Goal: Task Accomplishment & Management: Manage account settings

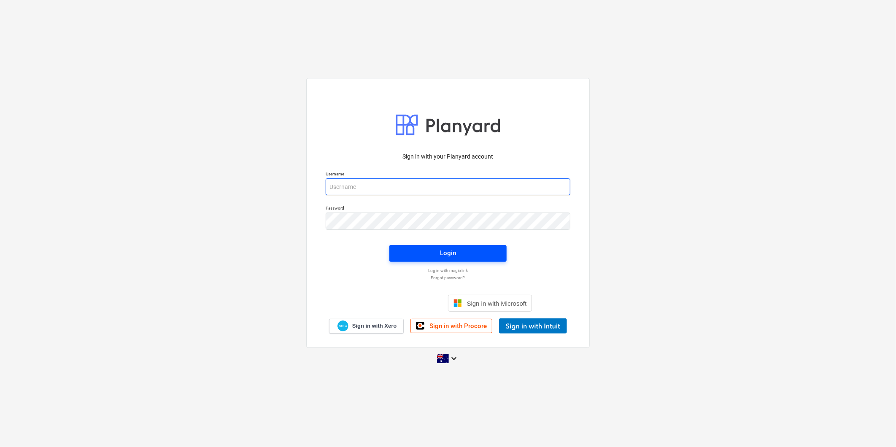
type input "[EMAIL_ADDRESS][DOMAIN_NAME]"
click at [457, 251] on span "Login" at bounding box center [448, 253] width 97 height 11
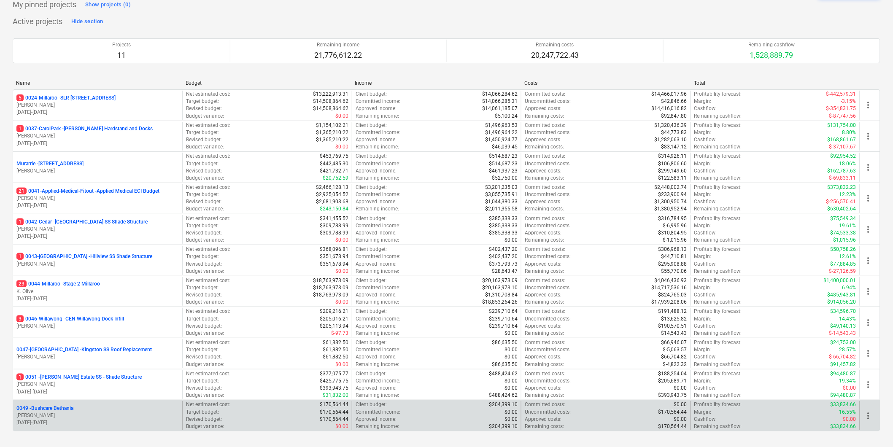
scroll to position [100, 0]
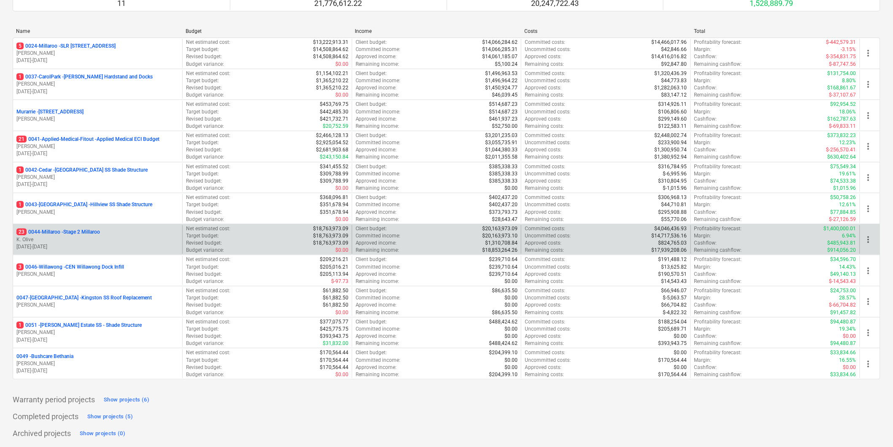
click at [60, 231] on p "23 0044-Millaroo - Stage 2 Millaroo" at bounding box center [58, 232] width 84 height 7
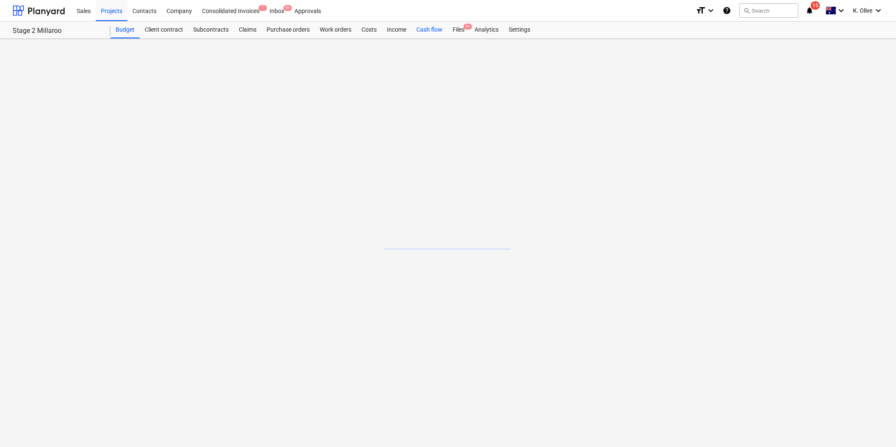
click at [425, 28] on div "Cash flow" at bounding box center [429, 30] width 36 height 17
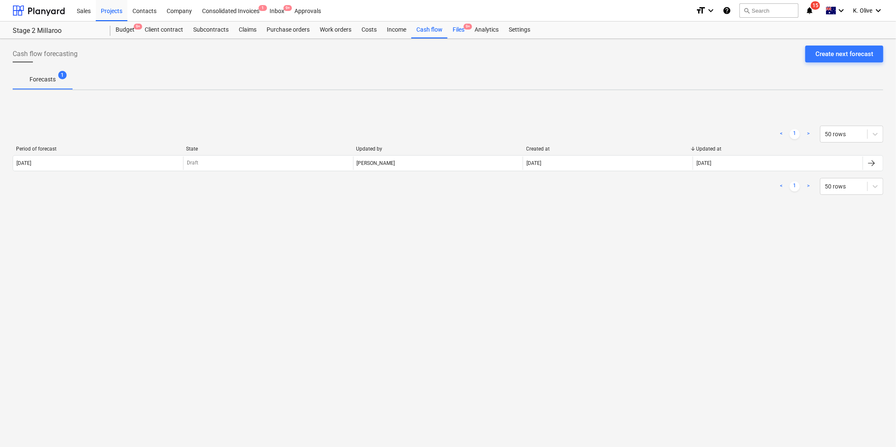
click at [462, 28] on div "Files 9+" at bounding box center [459, 30] width 22 height 17
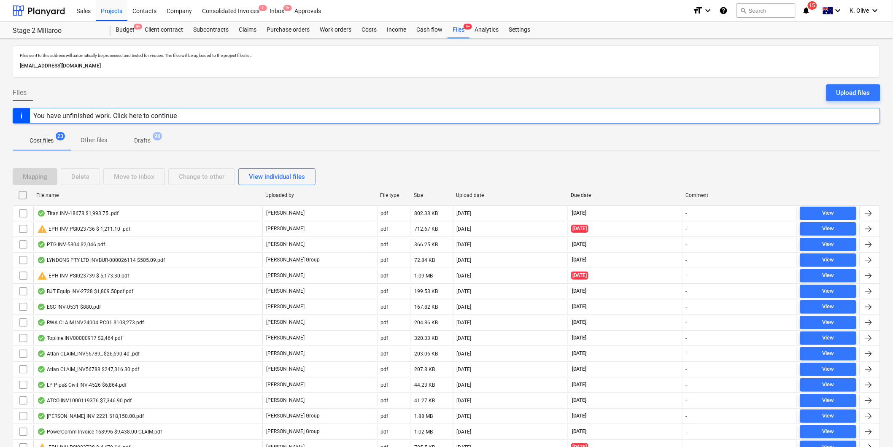
click at [581, 196] on div "Due date" at bounding box center [625, 195] width 108 height 6
checkbox input "false"
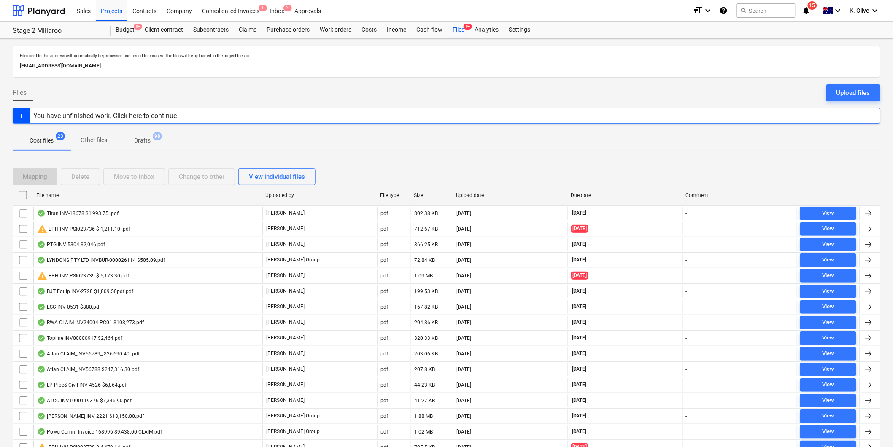
checkbox input "false"
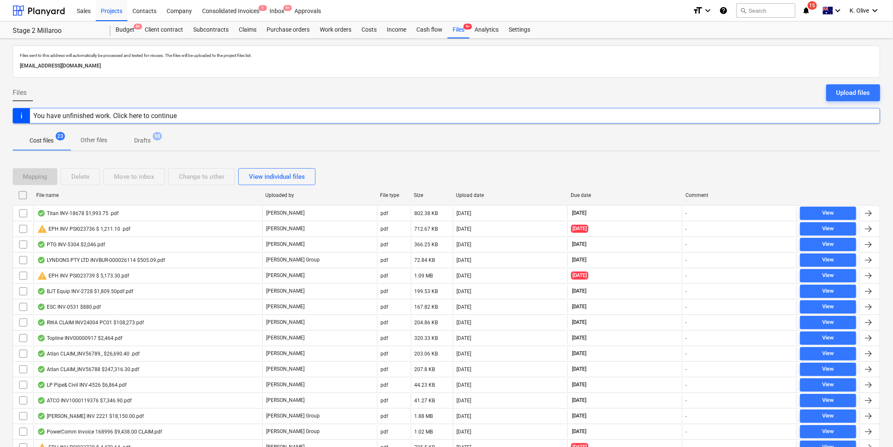
checkbox input "false"
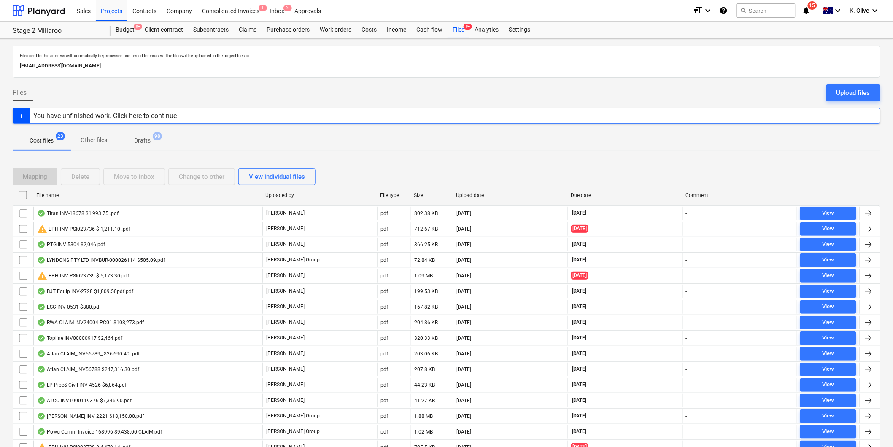
checkbox input "false"
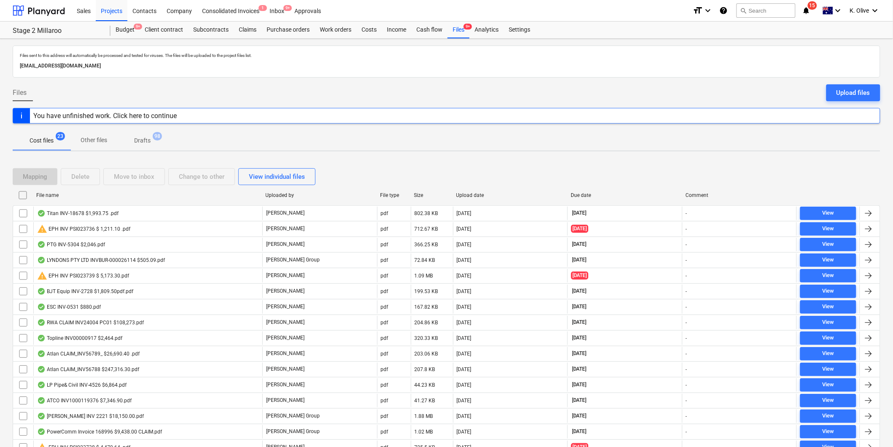
checkbox input "false"
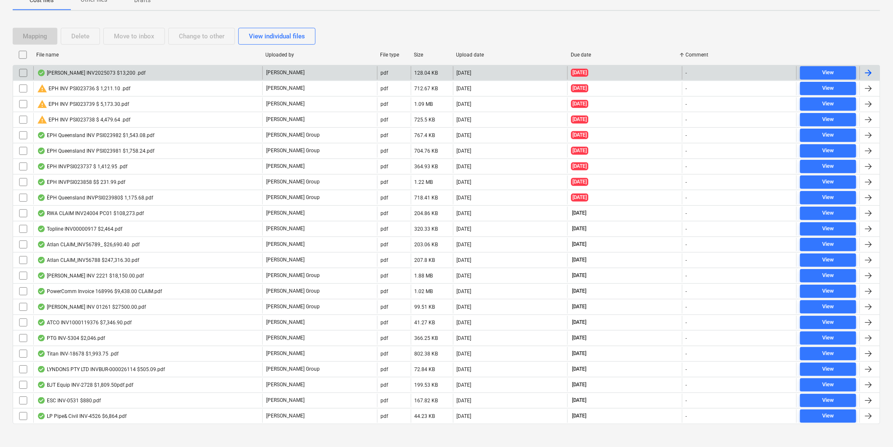
click at [78, 70] on div "[PERSON_NAME] INV2025073 $13,200 .pdf" at bounding box center [91, 73] width 108 height 7
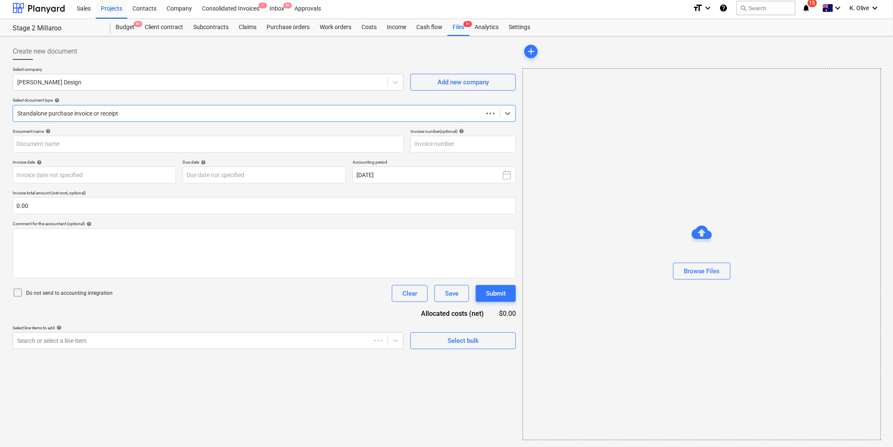
scroll to position [3, 0]
type input "2025/073"
type input "[DATE]"
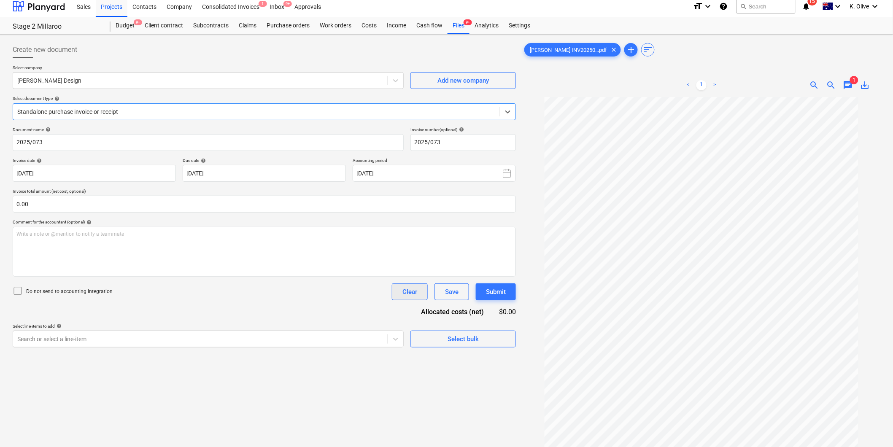
scroll to position [0, 0]
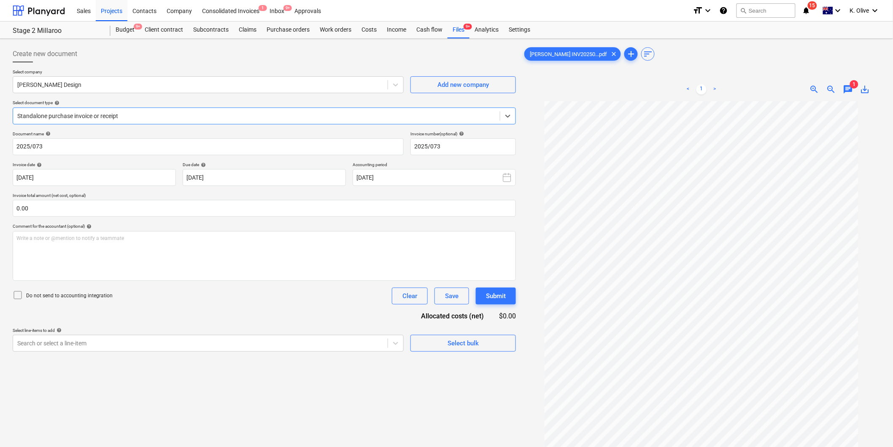
click at [851, 87] on span "chat" at bounding box center [849, 89] width 10 height 10
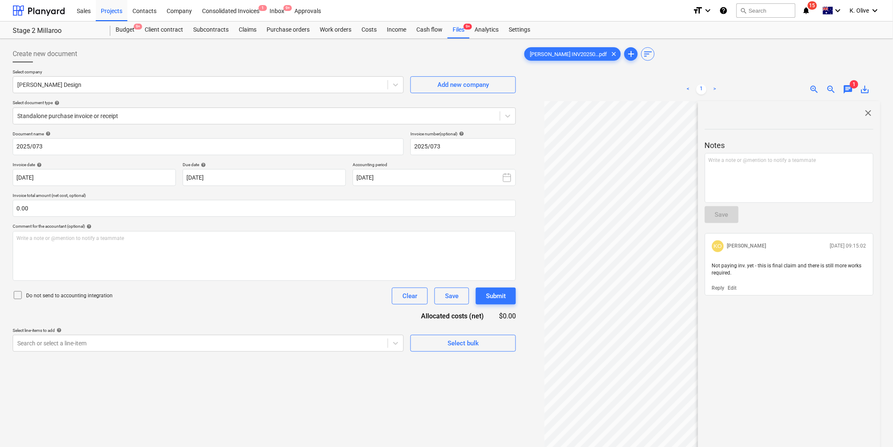
click at [855, 89] on span "chat 1" at bounding box center [848, 89] width 17 height 10
drag, startPoint x: 855, startPoint y: 89, endPoint x: 852, endPoint y: 95, distance: 6.3
click at [847, 89] on span "chat" at bounding box center [849, 89] width 10 height 10
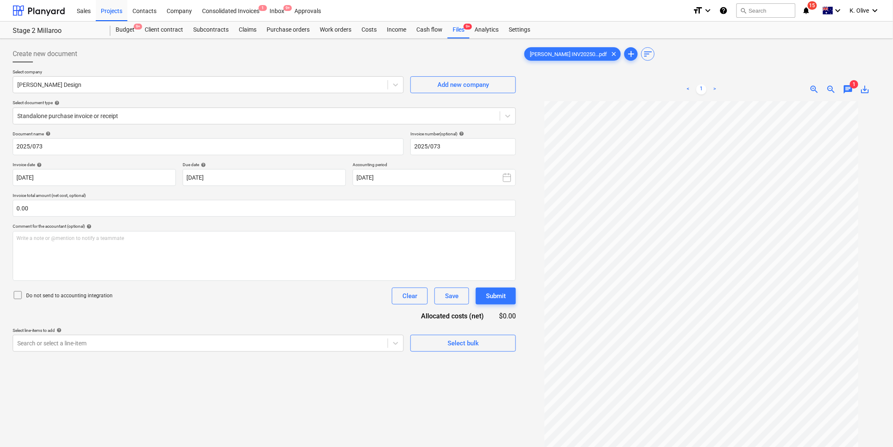
drag, startPoint x: 380, startPoint y: 396, endPoint x: 385, endPoint y: 398, distance: 4.9
click at [381, 396] on div "Create new document Select company [PERSON_NAME] Design Add new company Select …" at bounding box center [264, 285] width 510 height 486
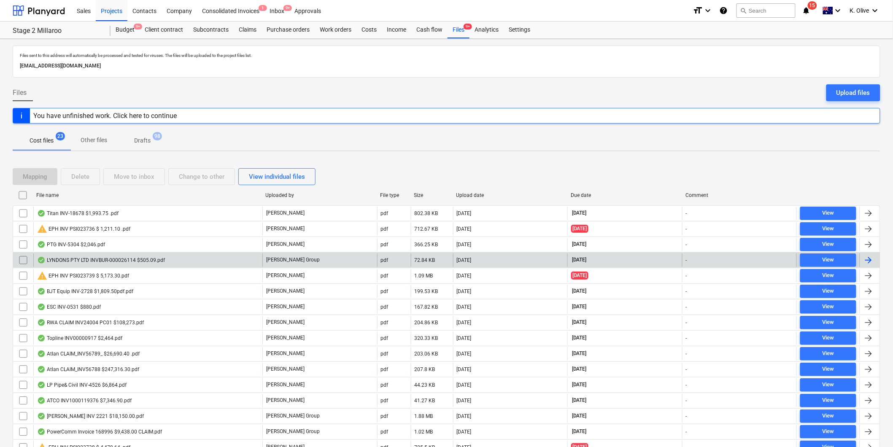
scroll to position [141, 0]
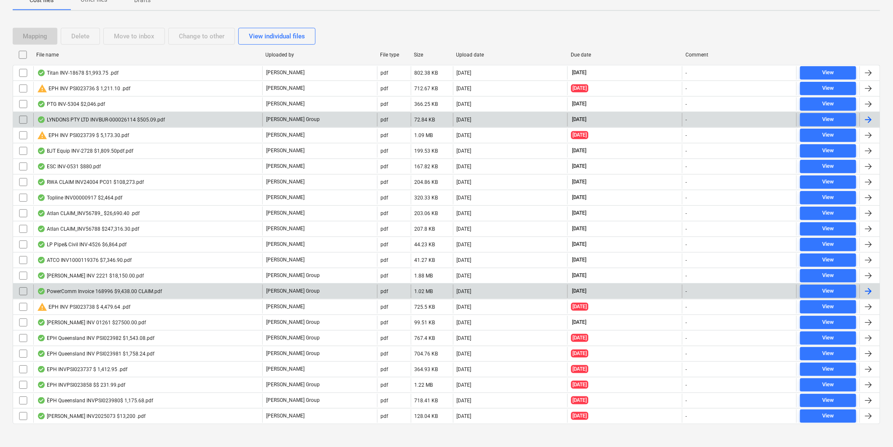
click at [176, 296] on div "PowerComm Invoice 168996 $9,438.00 CLAIM.pdf" at bounding box center [147, 292] width 229 height 14
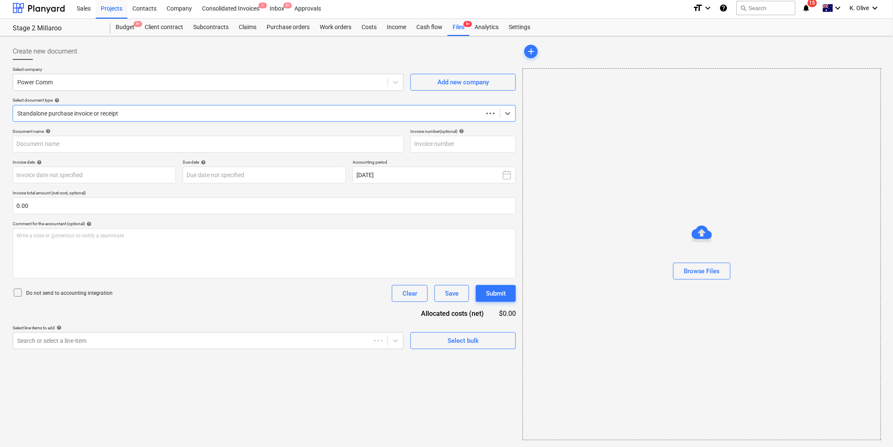
scroll to position [3, 0]
type input "168996"
type input "[DATE]"
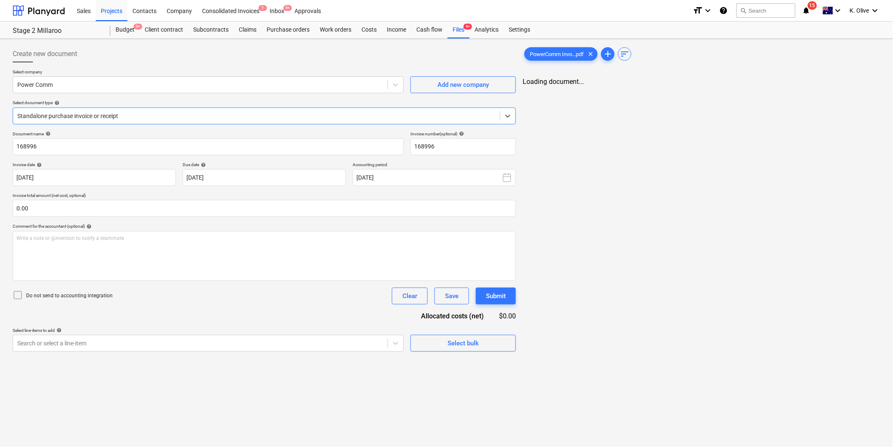
scroll to position [0, 0]
click at [697, 90] on link "2" at bounding box center [693, 89] width 10 height 10
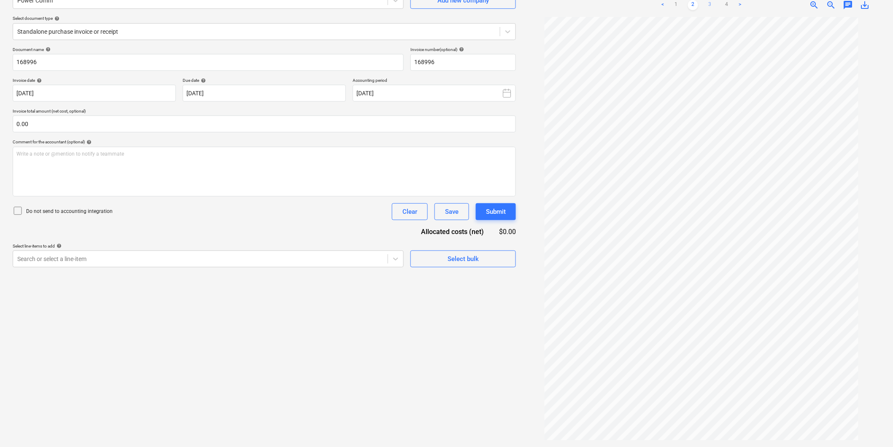
click at [712, 7] on link "3" at bounding box center [710, 5] width 10 height 10
click at [726, 6] on link "4" at bounding box center [727, 5] width 10 height 10
click at [740, 3] on link ">" at bounding box center [741, 5] width 10 height 10
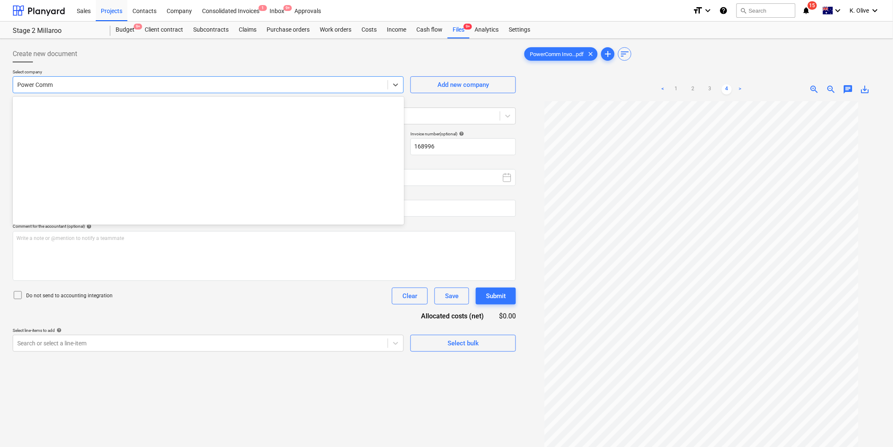
drag, startPoint x: 340, startPoint y: 87, endPoint x: 338, endPoint y: 93, distance: 7.2
click at [338, 93] on div "Power Comm" at bounding box center [208, 84] width 391 height 17
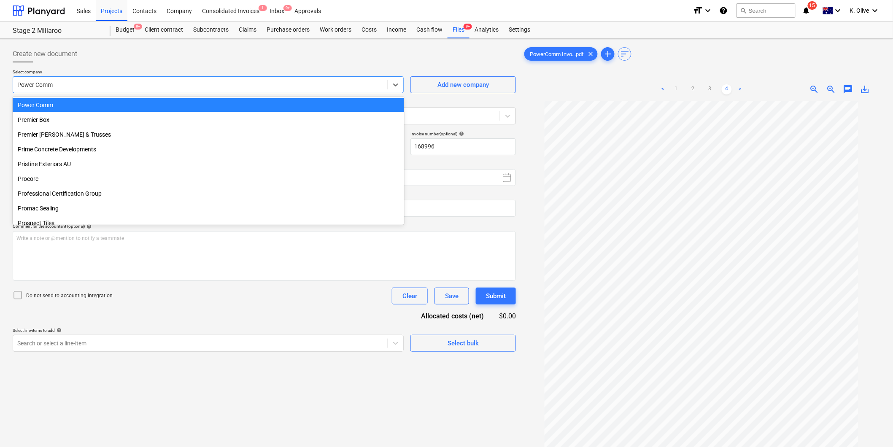
click at [329, 83] on div at bounding box center [200, 85] width 366 height 8
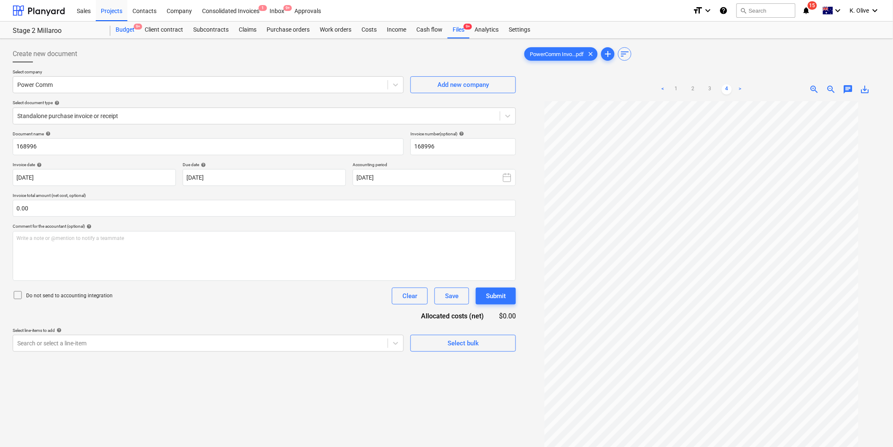
click at [122, 31] on div "Budget 9+" at bounding box center [125, 30] width 29 height 17
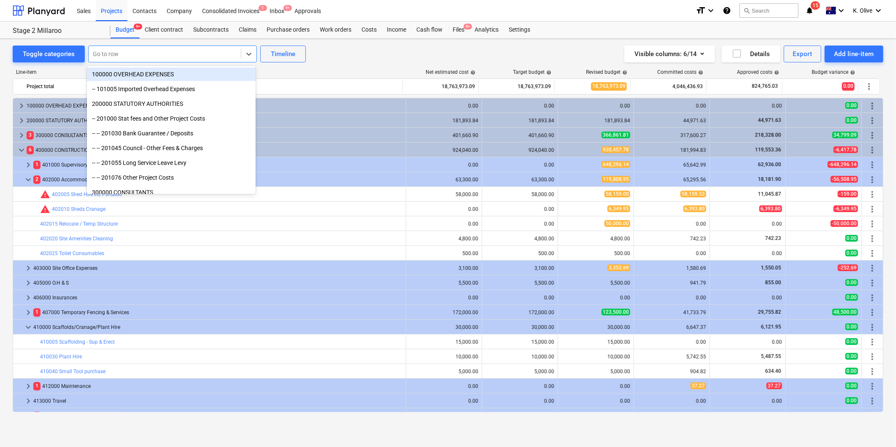
click at [115, 54] on div at bounding box center [165, 54] width 144 height 8
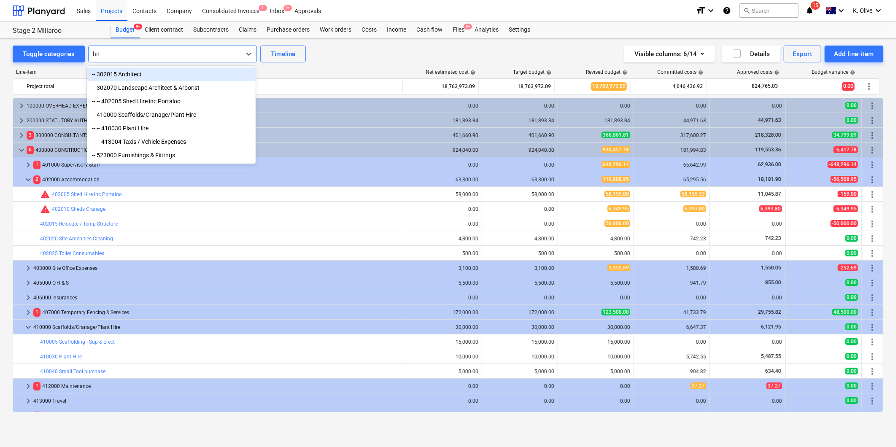
type input "hire"
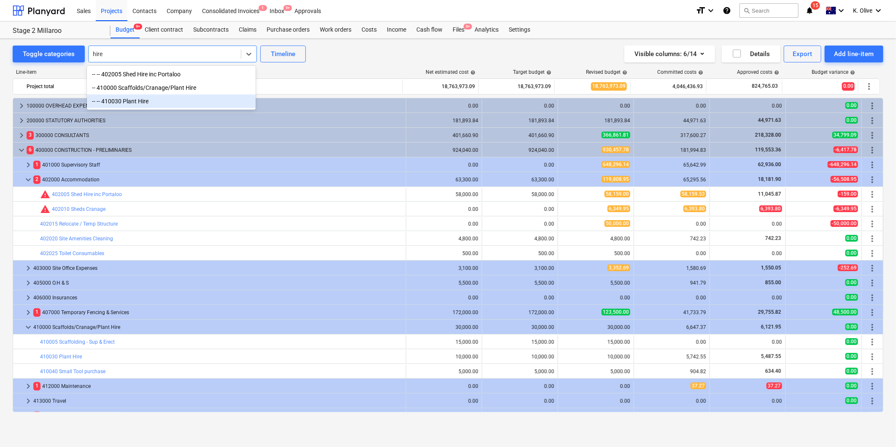
click at [135, 98] on div "-- -- 410030 Plant Hire" at bounding box center [171, 102] width 169 height 14
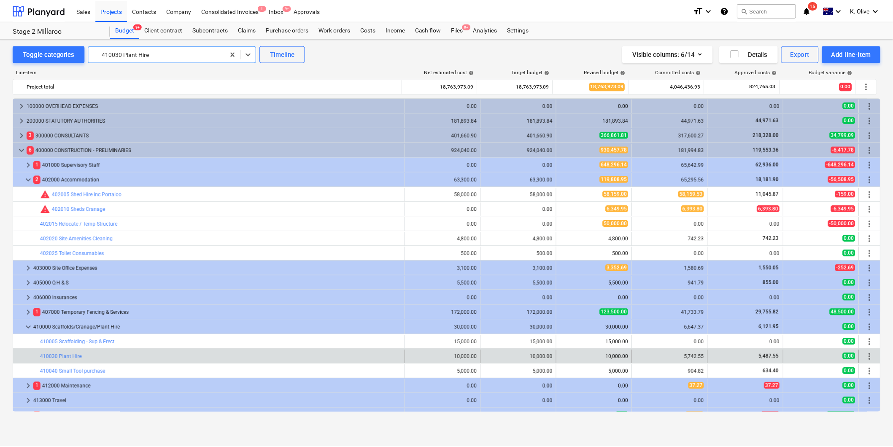
scroll to position [251, 0]
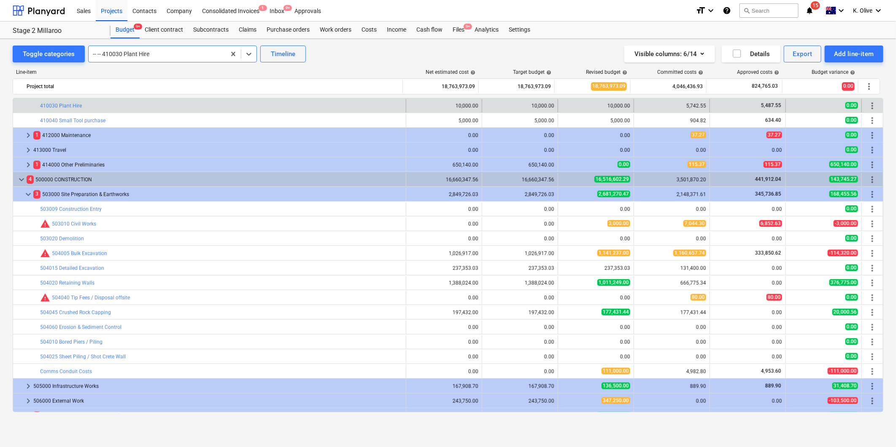
click at [65, 102] on div "bar_chart 410030 Plant Hire" at bounding box center [221, 106] width 363 height 14
click at [62, 107] on link "410030 Plant Hire" at bounding box center [61, 106] width 42 height 6
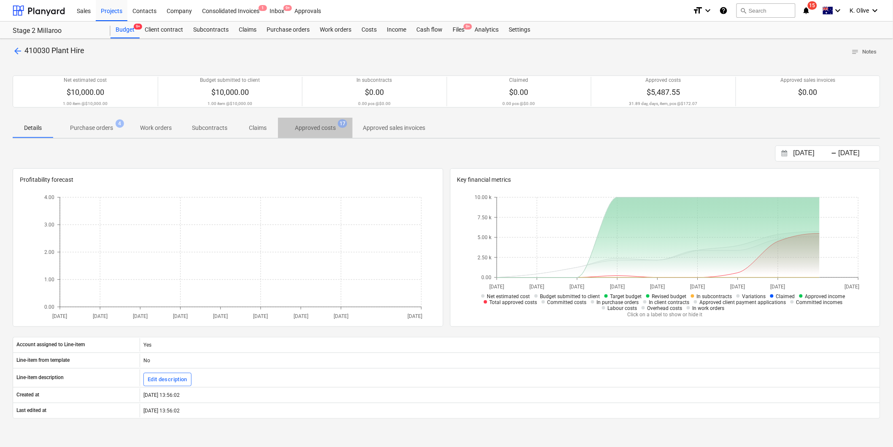
click at [310, 132] on span "Approved costs 17" at bounding box center [315, 127] width 75 height 15
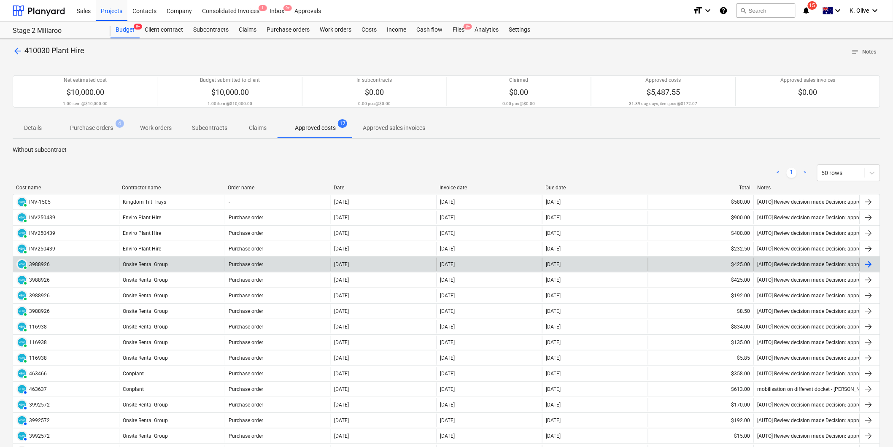
click at [876, 264] on div at bounding box center [870, 265] width 20 height 14
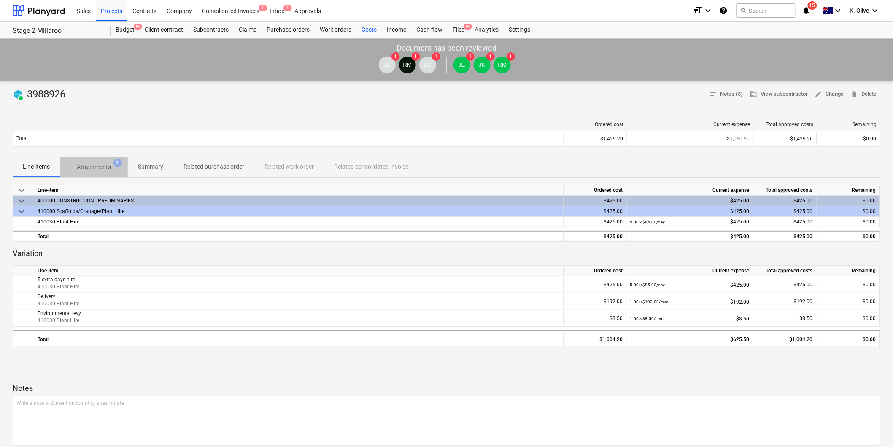
click at [95, 161] on span "Attachments 1" at bounding box center [94, 167] width 68 height 15
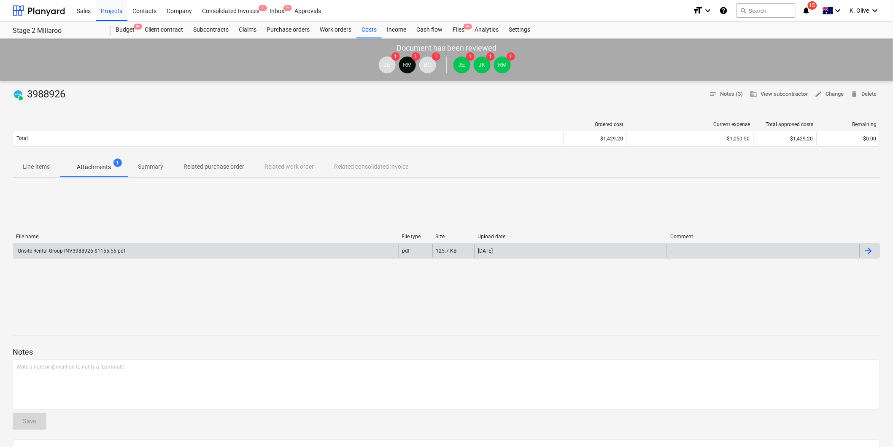
click at [62, 253] on div "Onsite Rental Group INV3988926 $1155.55.pdf" at bounding box center [70, 251] width 109 height 6
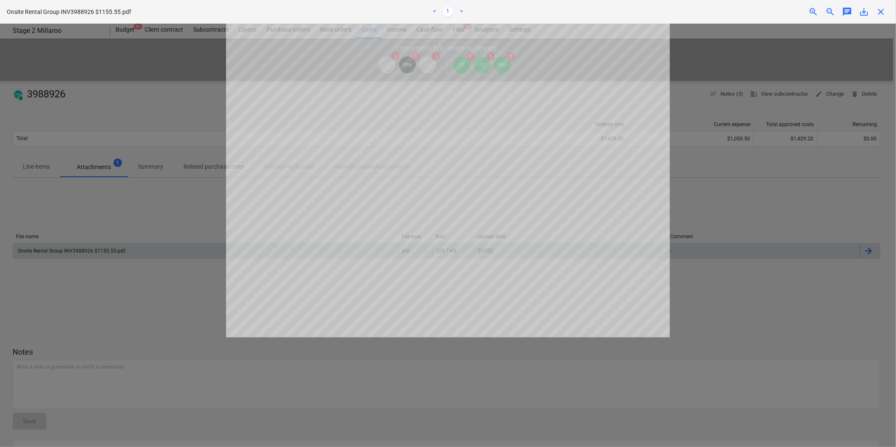
click at [880, 17] on div "Onsite Rental Group INV3988926 $1155.55.pdf < 1 > zoom_in zoom_out chat 0 save_…" at bounding box center [448, 12] width 896 height 24
click at [882, 11] on span "close" at bounding box center [881, 12] width 10 height 10
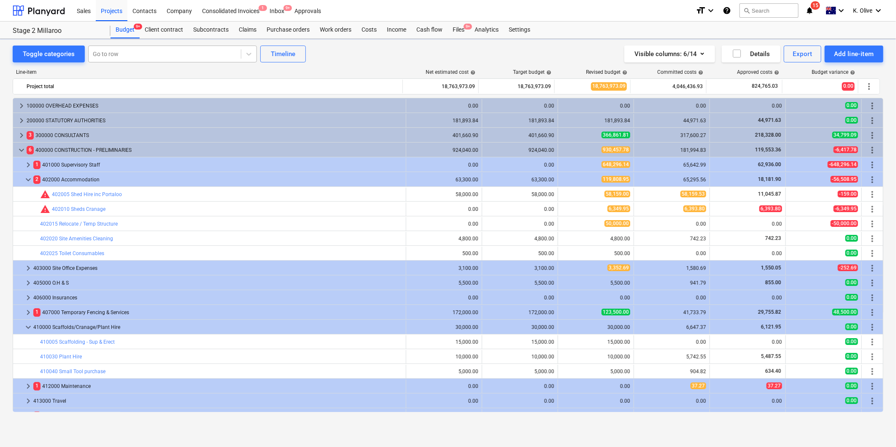
scroll to position [251, 0]
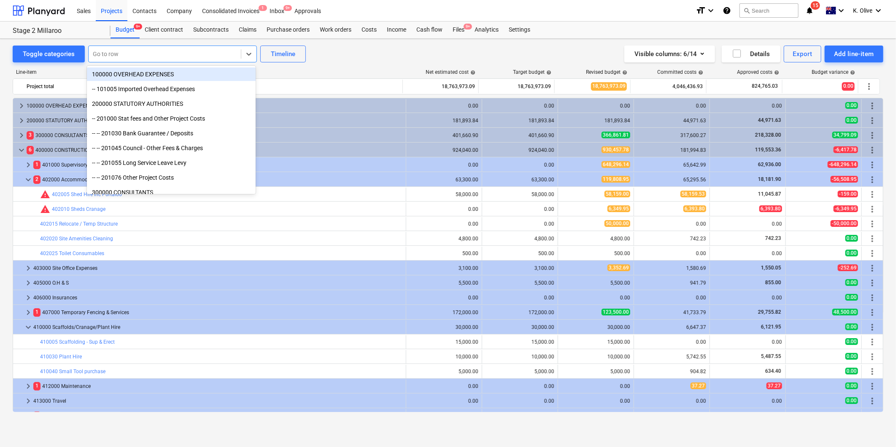
click at [163, 56] on div at bounding box center [165, 54] width 144 height 8
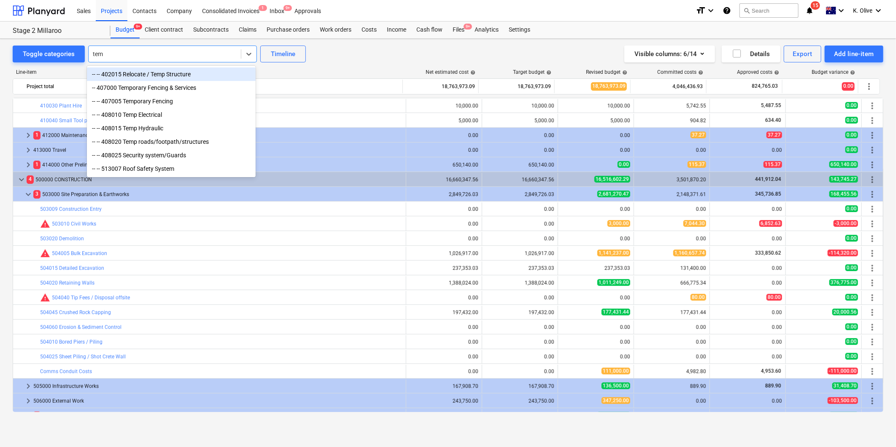
type input "temp"
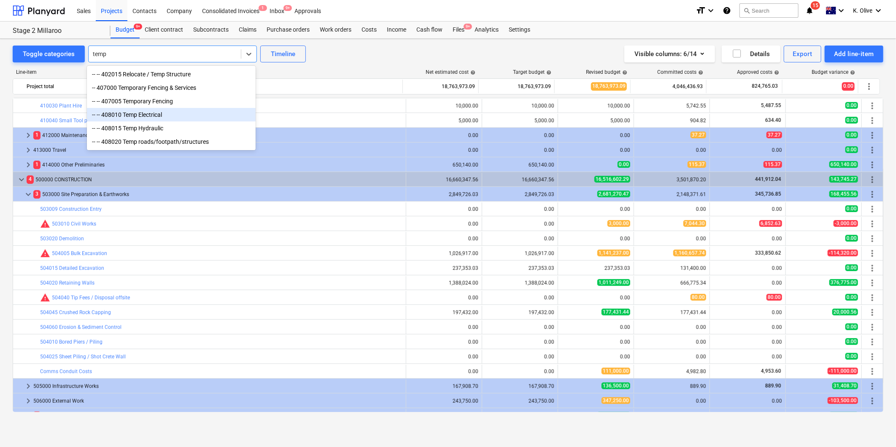
click at [152, 116] on div "-- -- 408010 Temp Electrical" at bounding box center [171, 115] width 169 height 14
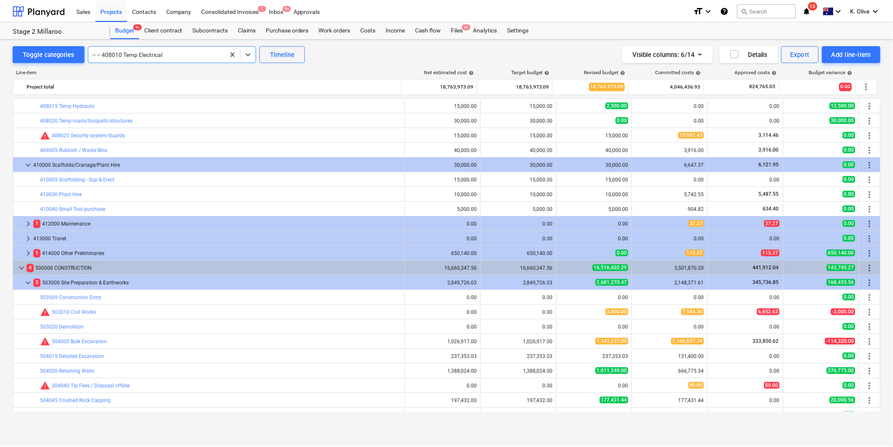
scroll to position [236, 0]
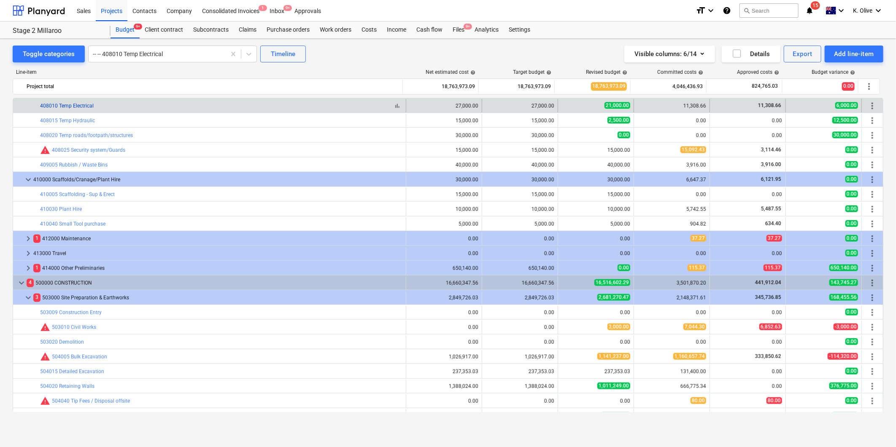
click at [70, 107] on link "408010 Temp Electrical" at bounding box center [67, 106] width 54 height 6
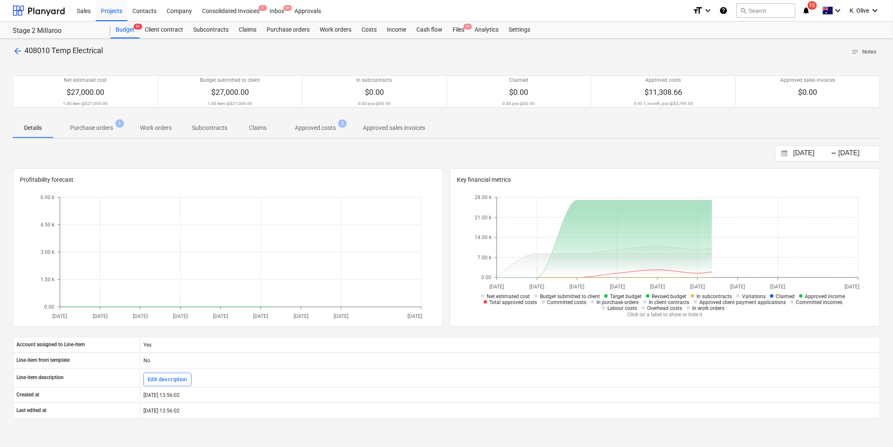
click at [313, 133] on span "Approved costs 3" at bounding box center [315, 127] width 75 height 15
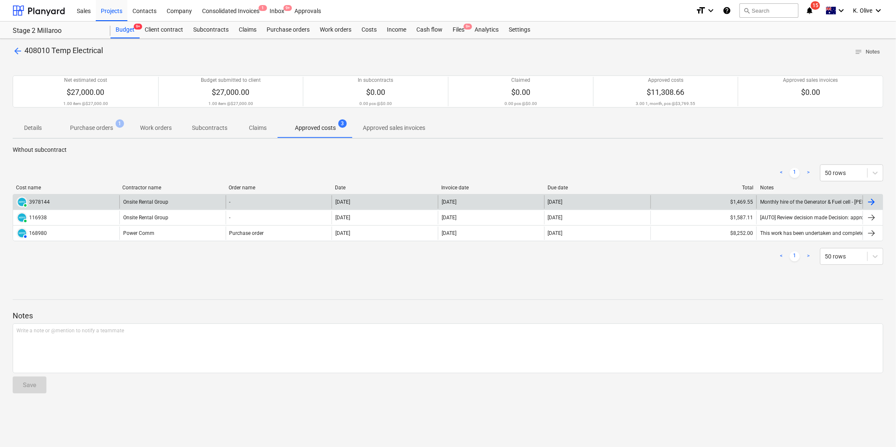
click at [171, 208] on div "Onsite Rental Group" at bounding box center [172, 202] width 106 height 14
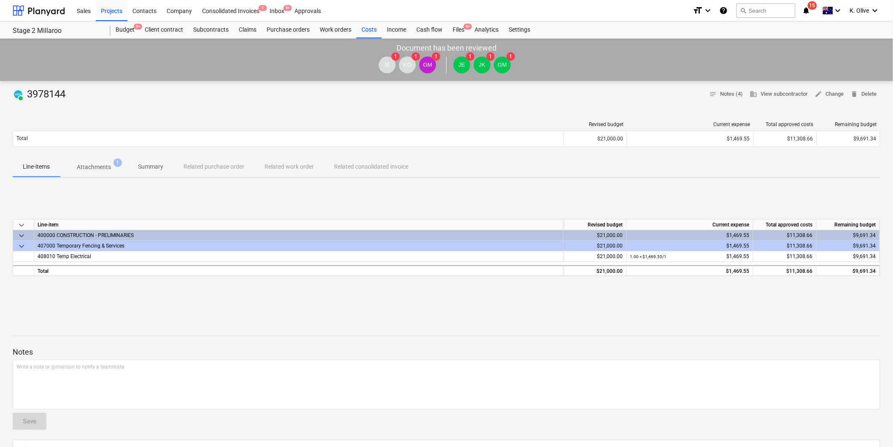
click at [83, 160] on span "Attachments 1" at bounding box center [94, 167] width 68 height 15
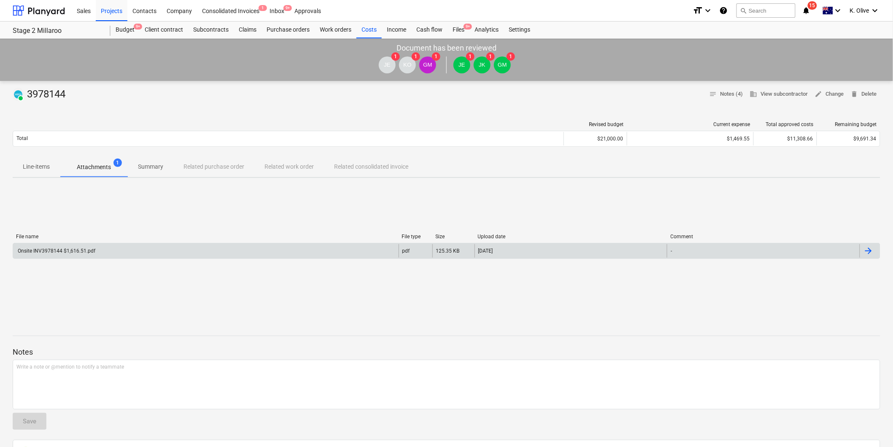
click at [39, 250] on div "Onsite INV3978144 $1,616.51.pdf" at bounding box center [55, 251] width 79 height 6
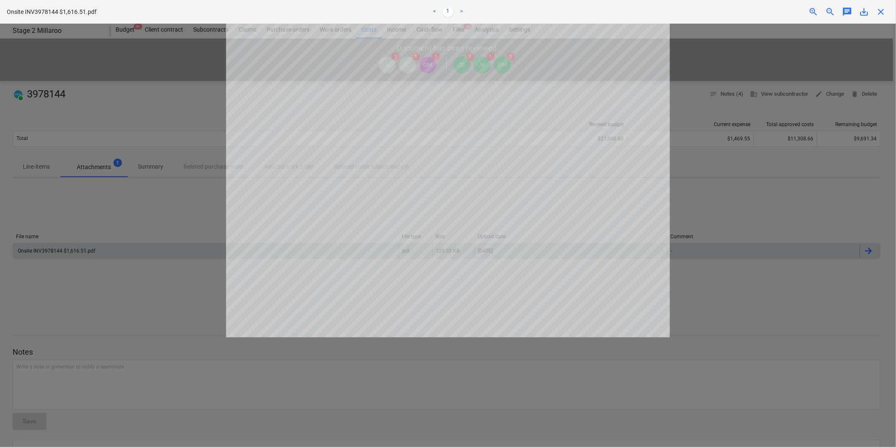
click at [816, 10] on span "zoom_in" at bounding box center [814, 12] width 10 height 10
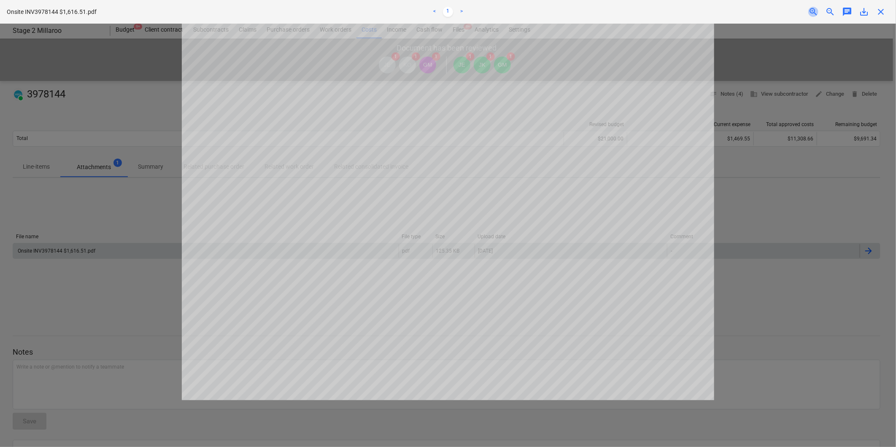
click at [815, 12] on span "zoom_in" at bounding box center [814, 12] width 10 height 10
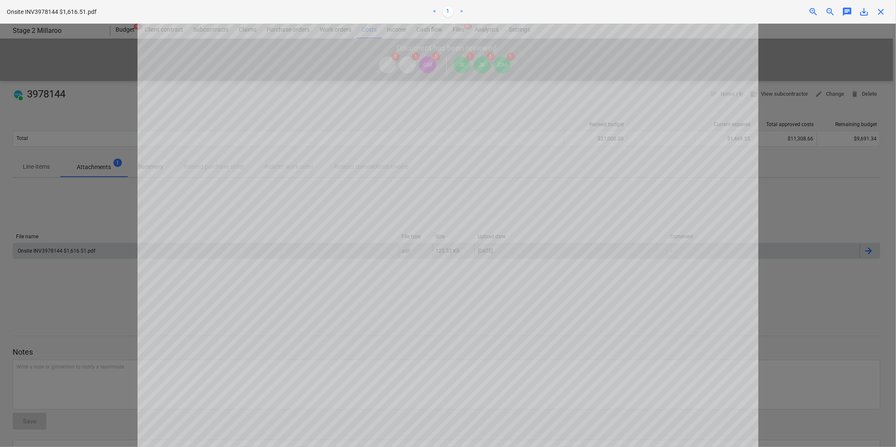
click at [815, 12] on span "zoom_in" at bounding box center [814, 12] width 10 height 10
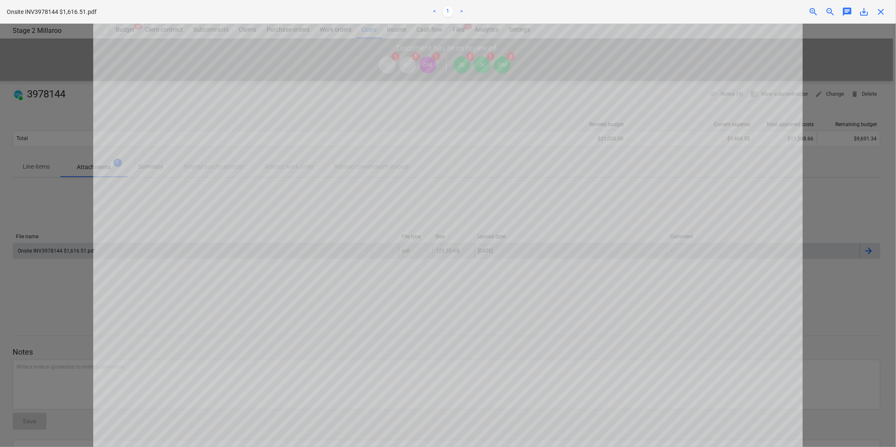
scroll to position [80, 0]
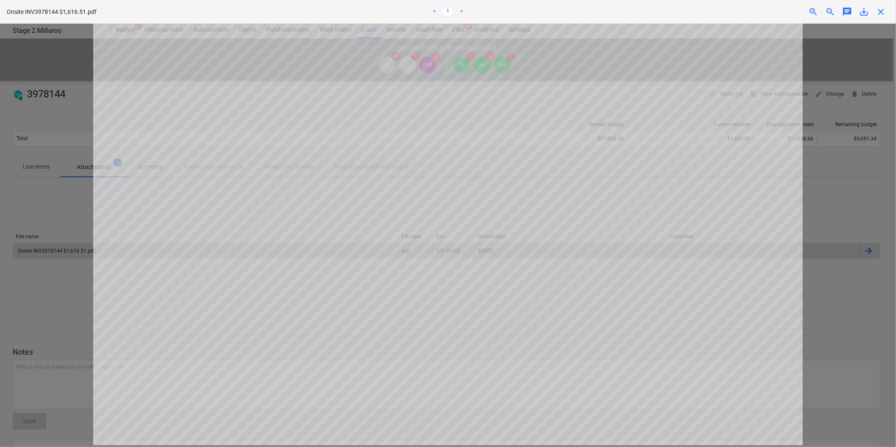
click at [809, 11] on span "zoom_in" at bounding box center [814, 12] width 10 height 10
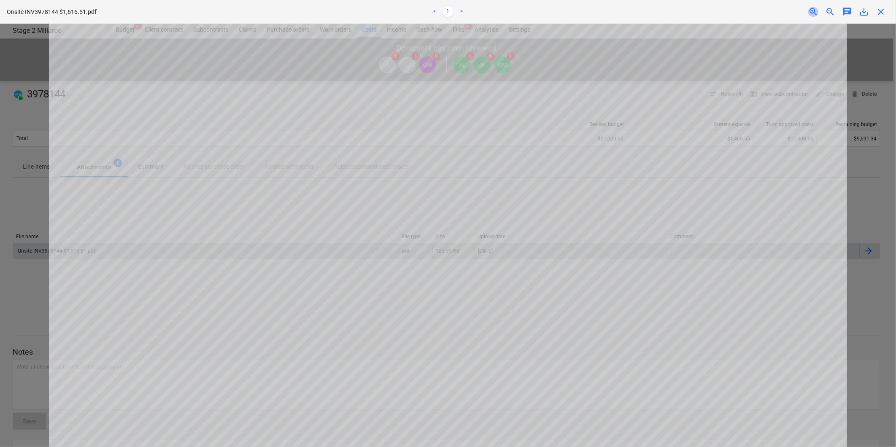
click at [809, 10] on span "zoom_in" at bounding box center [814, 12] width 10 height 10
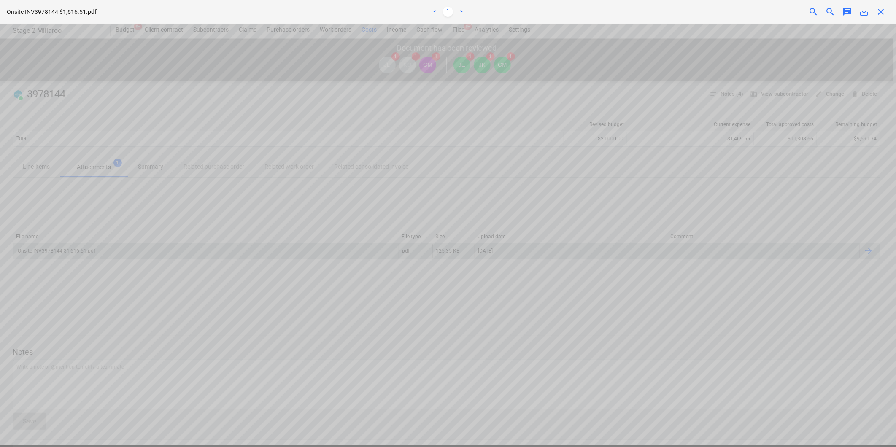
scroll to position [0, 83]
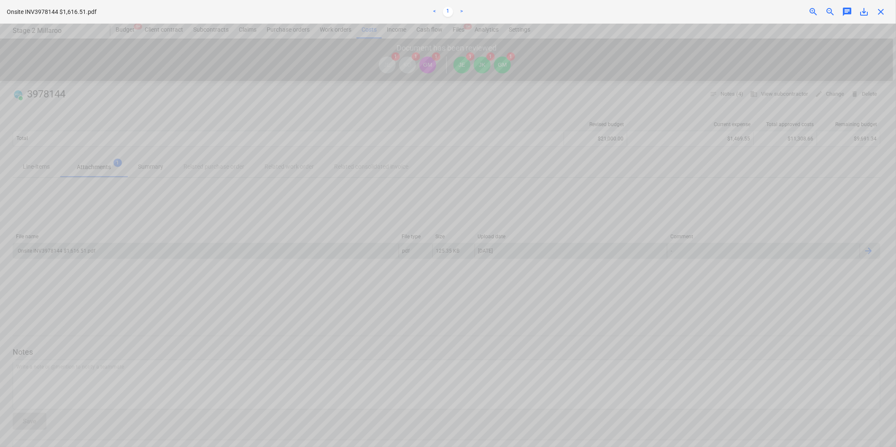
click at [883, 10] on span "close" at bounding box center [881, 12] width 10 height 10
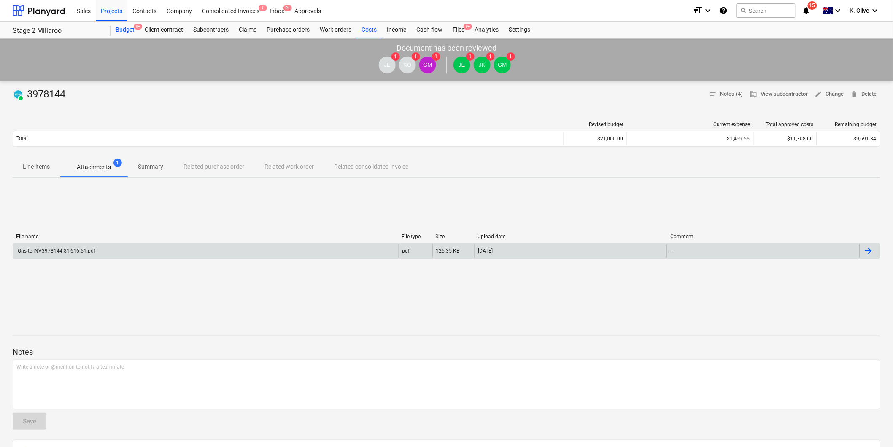
click at [120, 31] on div "Budget 9+" at bounding box center [125, 30] width 29 height 17
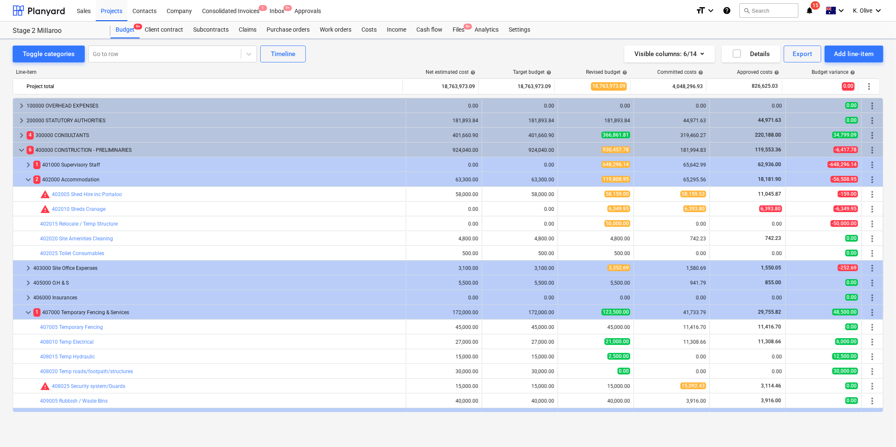
scroll to position [236, 0]
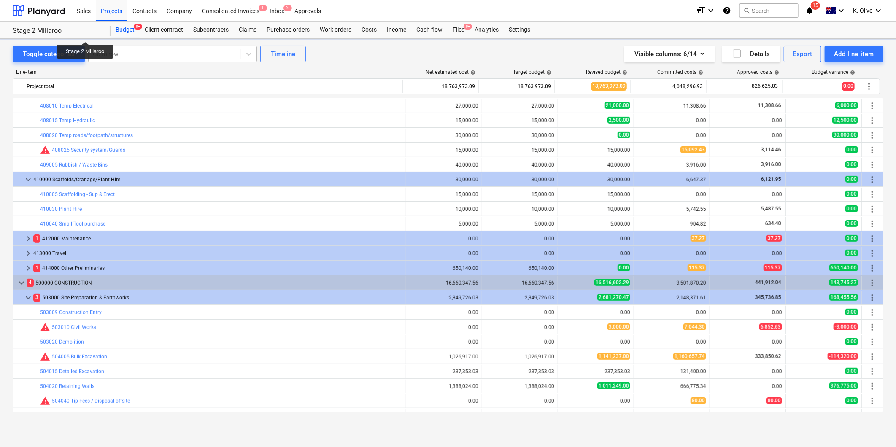
click at [124, 53] on div "Toggle categories Go to row Timeline Visible columns : 6/14 Details Export Add …" at bounding box center [448, 234] width 896 height 390
click at [142, 51] on div at bounding box center [165, 54] width 144 height 8
type input "f"
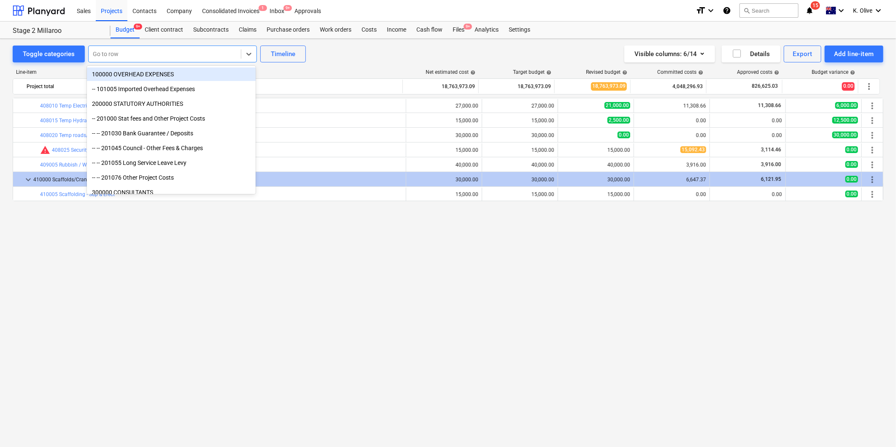
scroll to position [0, 0]
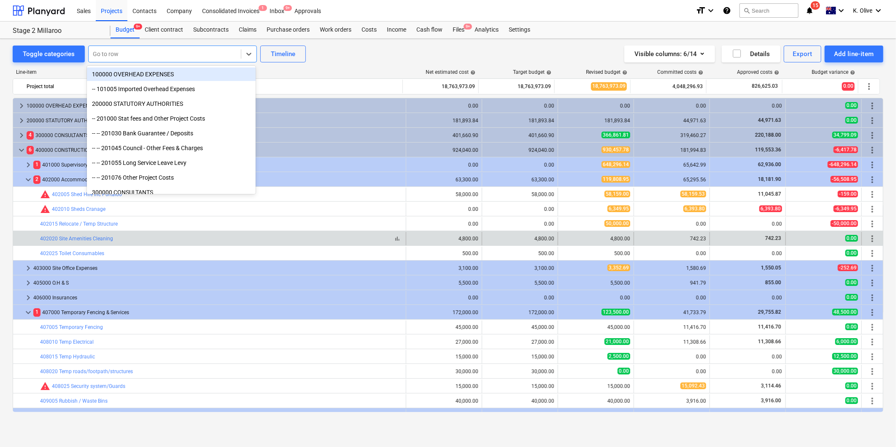
click at [314, 237] on div "bar_chart 402020 Site Amenities Cleaning" at bounding box center [221, 239] width 363 height 6
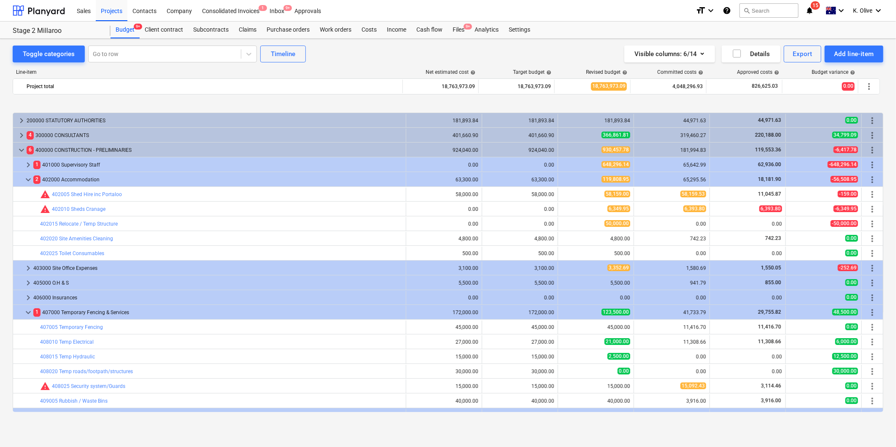
scroll to position [47, 0]
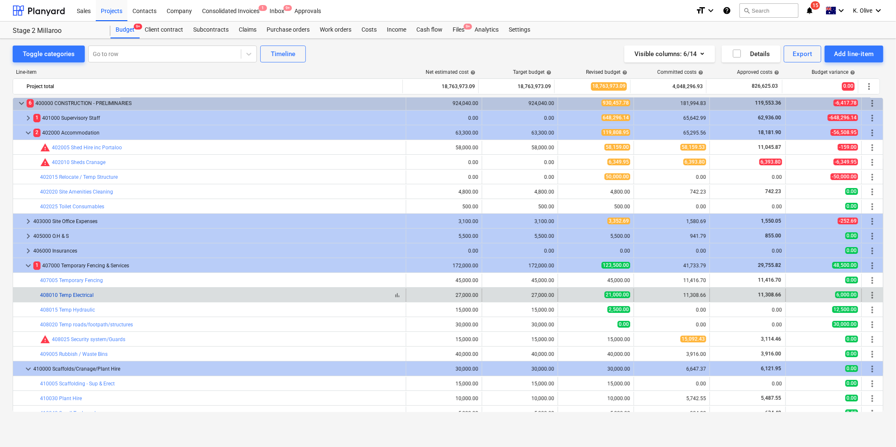
click at [73, 298] on link "408010 Temp Electrical" at bounding box center [67, 295] width 54 height 6
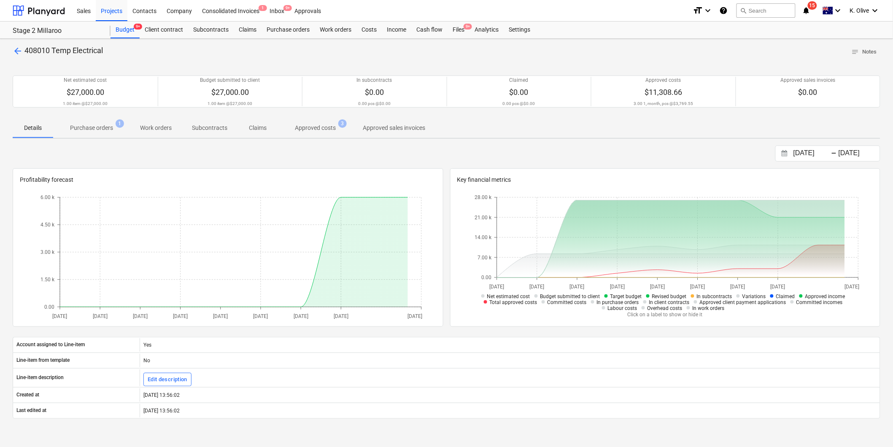
click at [314, 124] on p "Approved costs" at bounding box center [315, 128] width 41 height 9
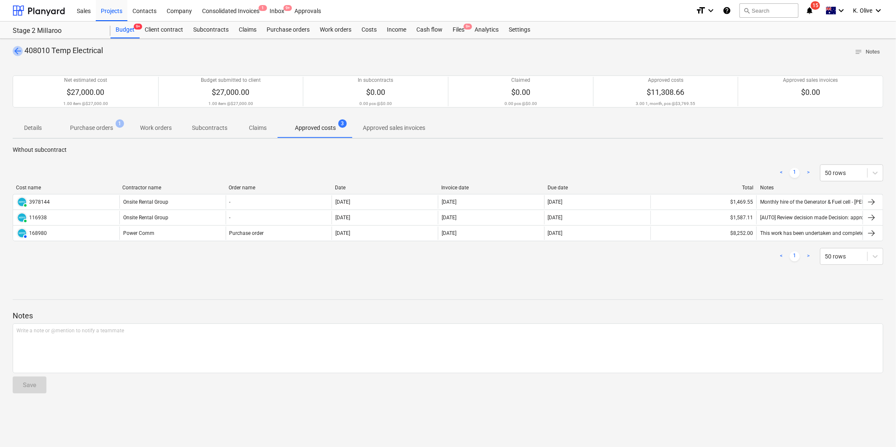
click at [16, 49] on span "arrow_back" at bounding box center [18, 51] width 10 height 10
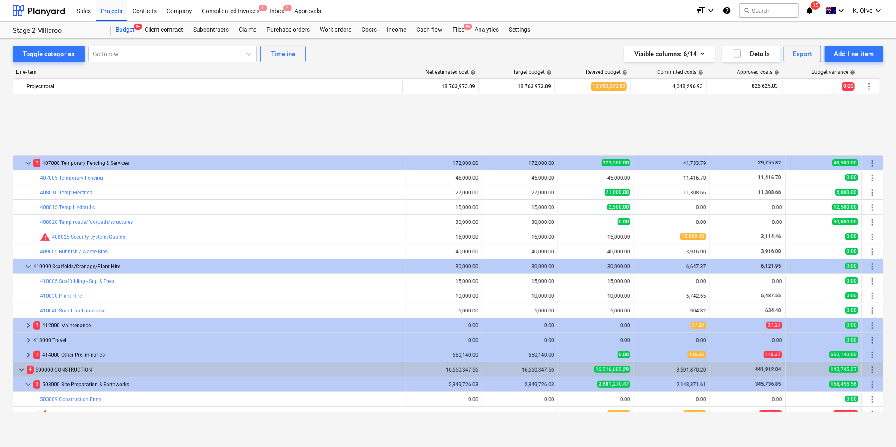
scroll to position [234, 0]
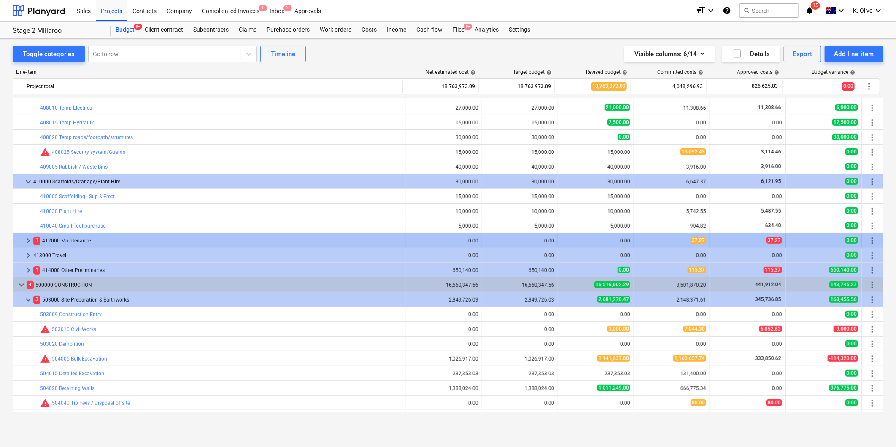
click at [25, 241] on span "keyboard_arrow_right" at bounding box center [28, 241] width 10 height 10
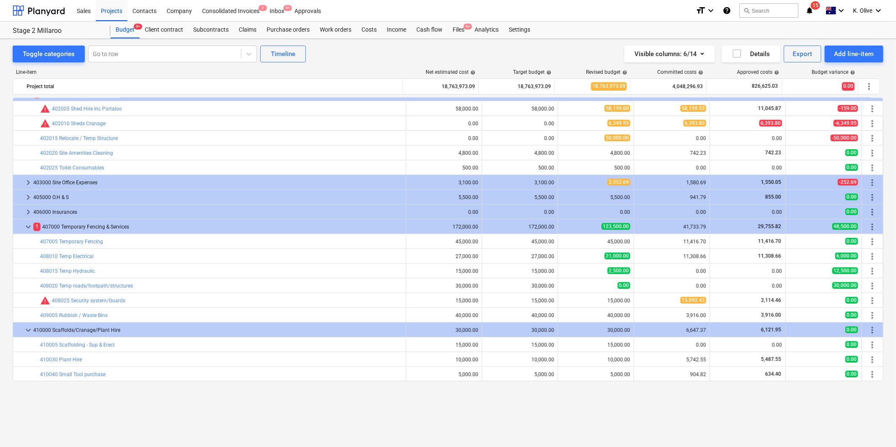
scroll to position [0, 0]
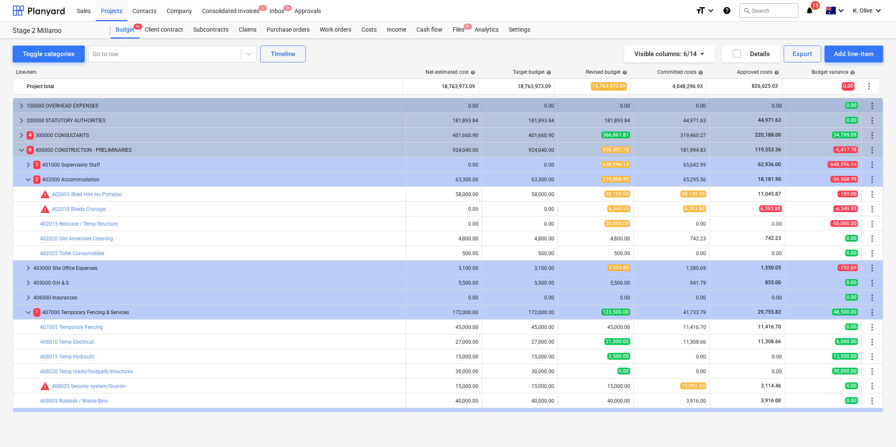
click at [23, 101] on span "keyboard_arrow_right" at bounding box center [21, 106] width 10 height 10
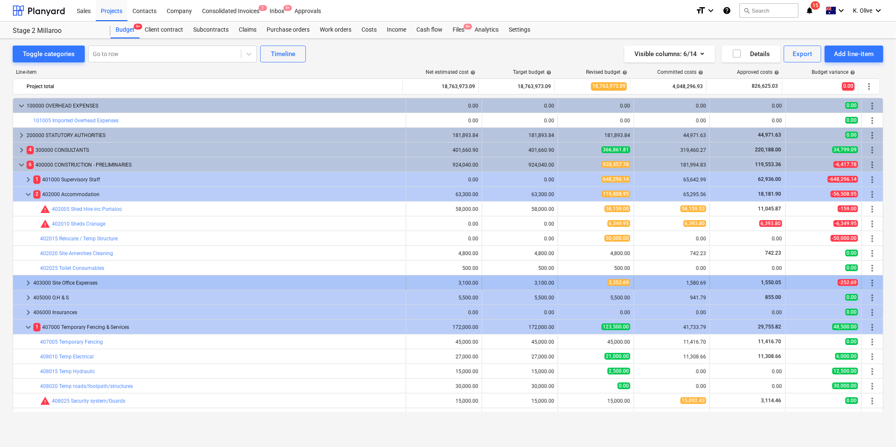
click at [22, 283] on div at bounding box center [19, 283] width 7 height 14
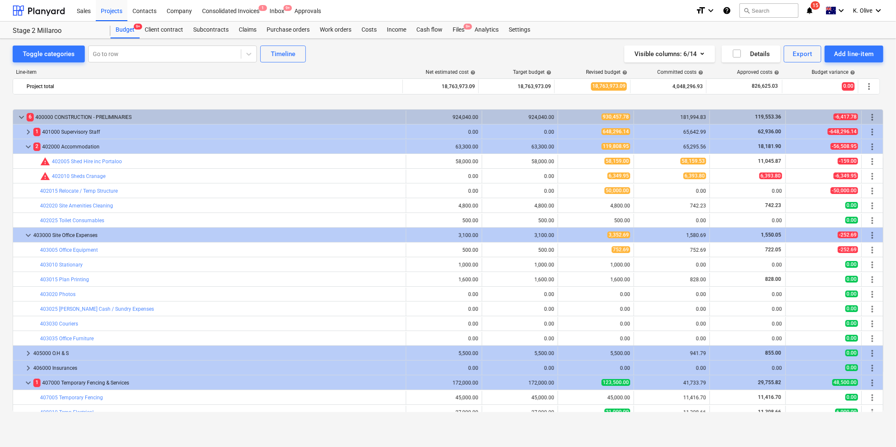
scroll to position [94, 0]
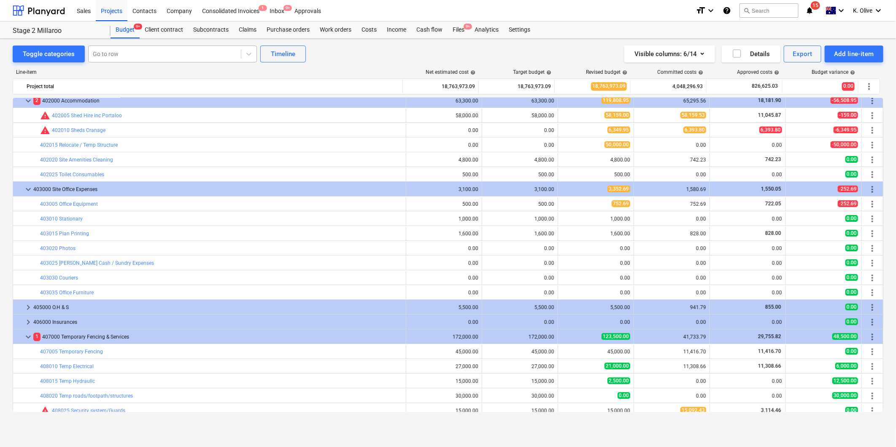
click at [130, 53] on div at bounding box center [165, 54] width 144 height 8
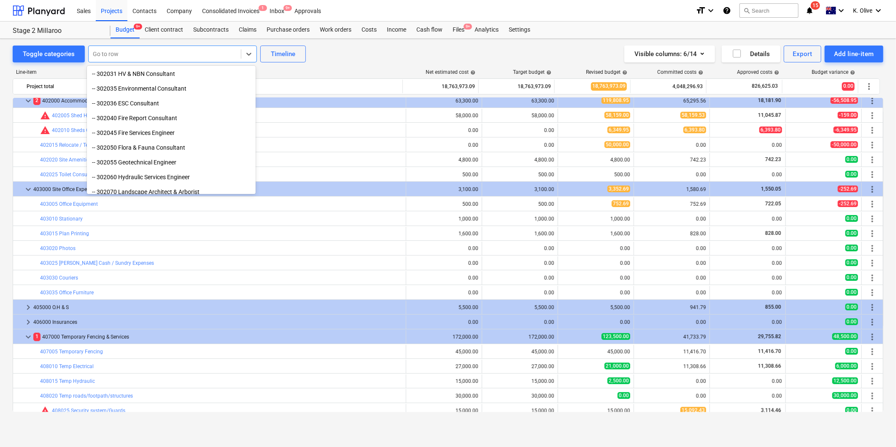
scroll to position [0, 0]
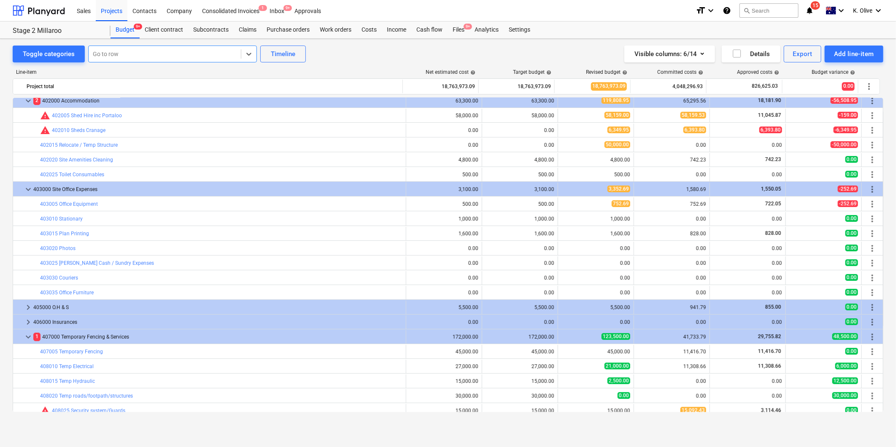
click at [172, 54] on div at bounding box center [165, 54] width 144 height 8
type input "f"
type input "v"
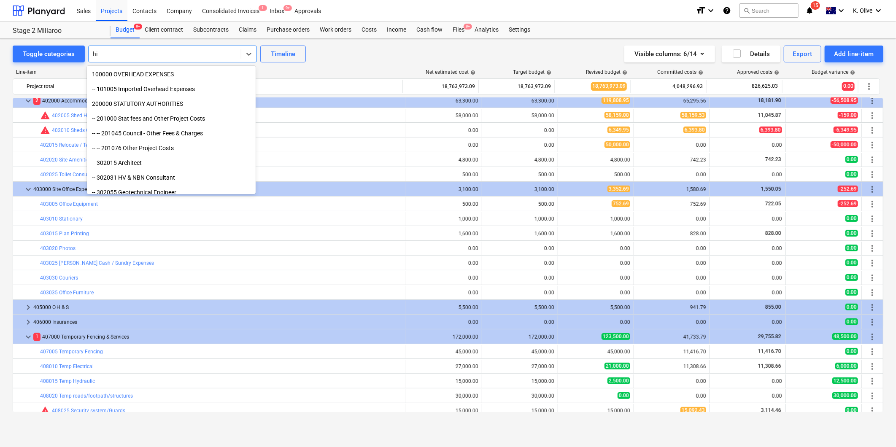
type input "hire"
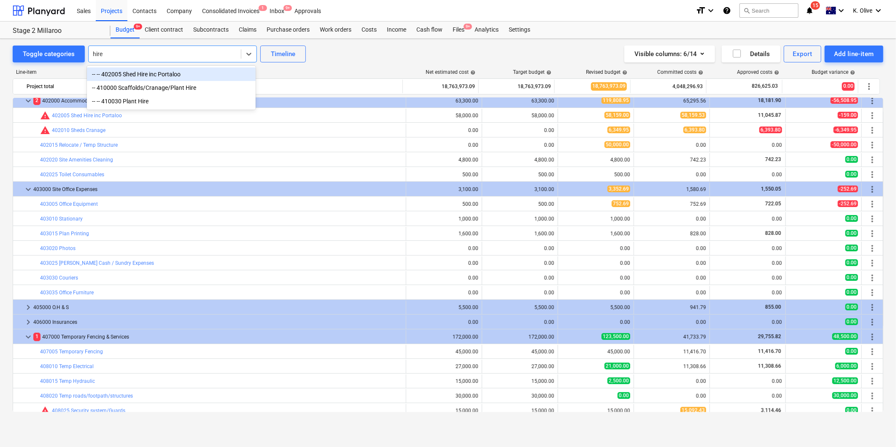
click at [165, 74] on div "-- -- 402005 Shed Hire inc Portaloo" at bounding box center [171, 75] width 169 height 14
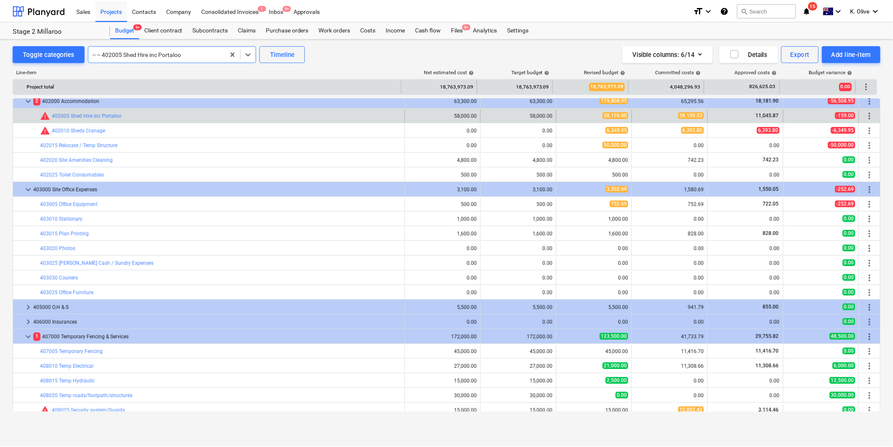
scroll to position [103, 0]
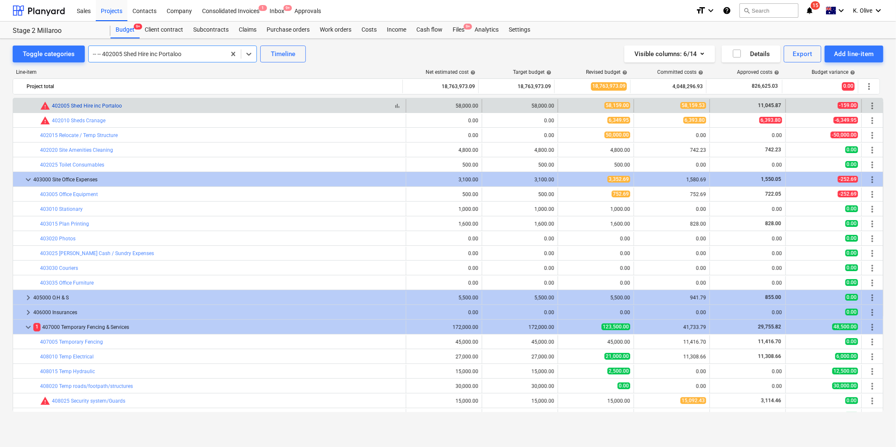
click at [106, 104] on link "402005 Shed Hire inc Portaloo" at bounding box center [87, 106] width 70 height 6
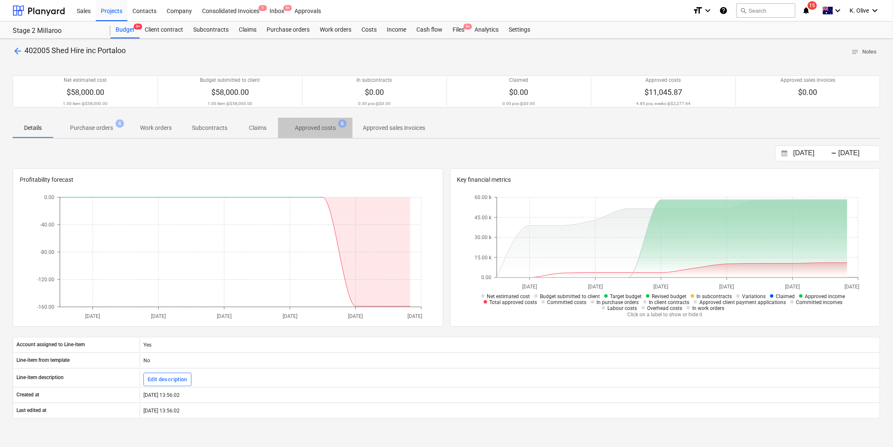
click at [315, 133] on span "Approved costs 6" at bounding box center [315, 127] width 75 height 15
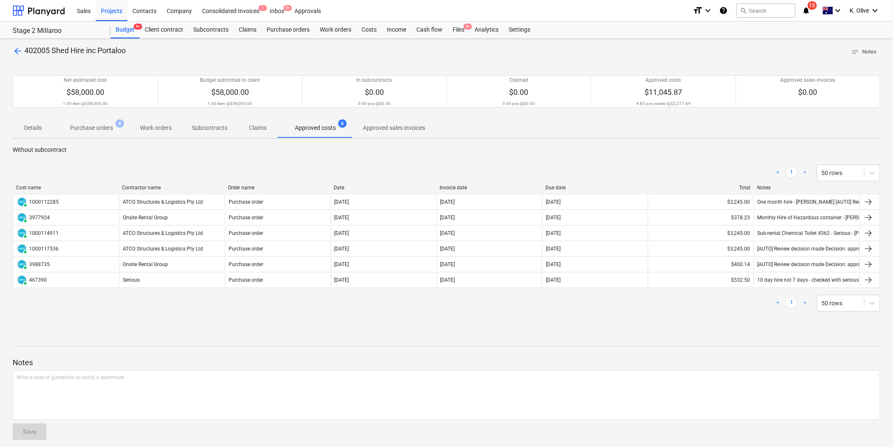
click at [166, 317] on div "< 1 > 50 rows Cost name Contractor name Order name Date Invoice date Due date T…" at bounding box center [447, 238] width 868 height 168
